Goal: Use online tool/utility: Use online tool/utility

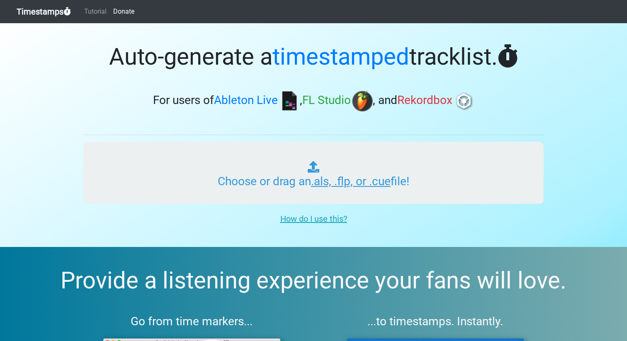
type input "C:\fakepath\RGC.als"
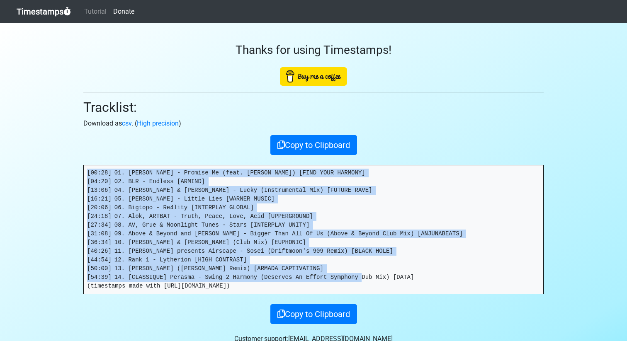
drag, startPoint x: 398, startPoint y: 275, endPoint x: 74, endPoint y: 171, distance: 339.8
click at [74, 171] on section "Thanks for using Timestamps! Tracklist: Download as csv . ( High precision ) Co…" at bounding box center [313, 192] width 627 height 338
copy pre "[00:28] 01. [PERSON_NAME] - Promise Me (feat. [PERSON_NAME]) [FIND YOUR HARMONY…"
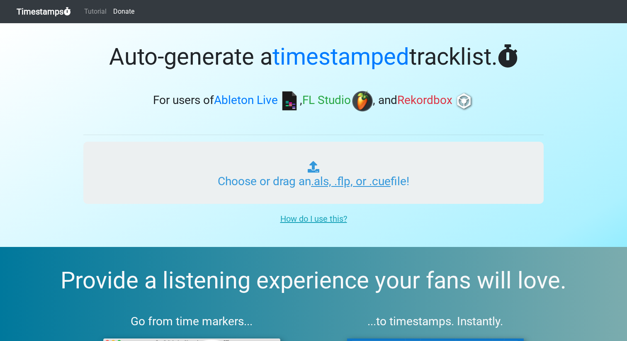
type input "C:\fakepath\RGC.als"
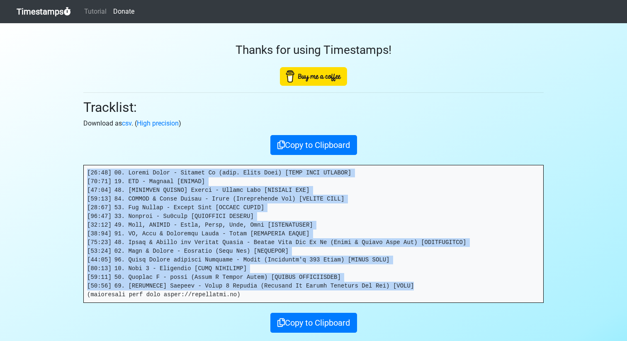
drag, startPoint x: 88, startPoint y: 170, endPoint x: 433, endPoint y: 288, distance: 364.4
click at [433, 288] on pre at bounding box center [313, 233] width 459 height 137
copy pre "[00:28] 01. [PERSON_NAME] - Promise Me (feat. [PERSON_NAME]) [FIND YOUR HARMONY…"
